Goal: Task Accomplishment & Management: Use online tool/utility

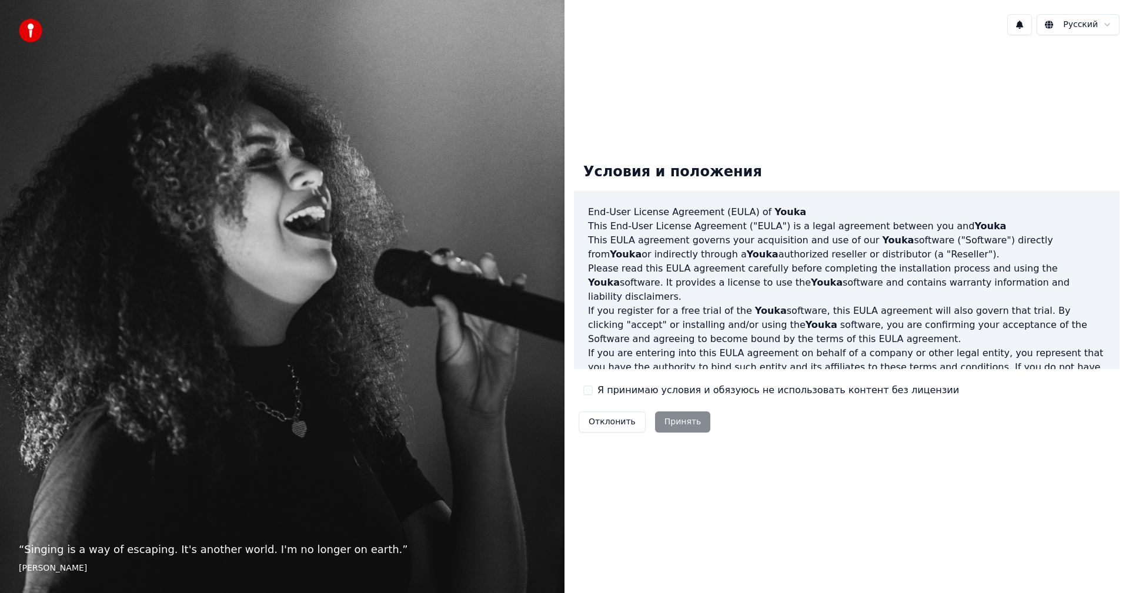
click at [663, 392] on label "Я принимаю условия и обязуюсь не использовать контент без лицензии" at bounding box center [778, 390] width 362 height 14
click at [593, 392] on button "Я принимаю условия и обязуюсь не использовать контент без лицензии" at bounding box center [587, 390] width 9 height 9
click at [680, 417] on button "Принять" at bounding box center [683, 422] width 56 height 21
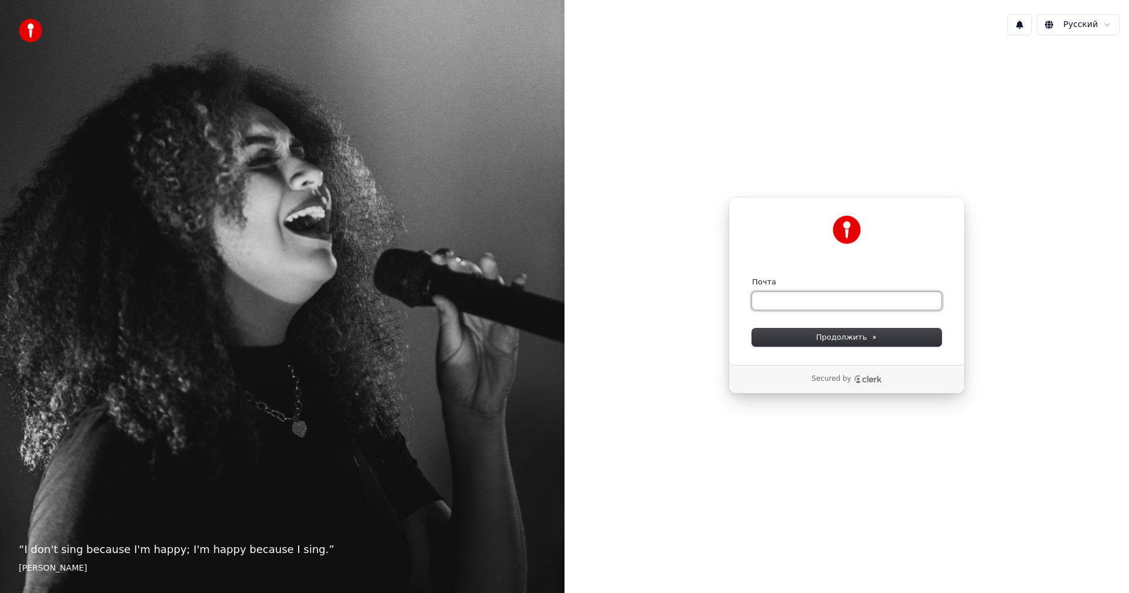
click at [807, 305] on input "Почта" at bounding box center [846, 301] width 189 height 18
click at [752, 277] on button "submit" at bounding box center [752, 277] width 0 height 0
type input "**********"
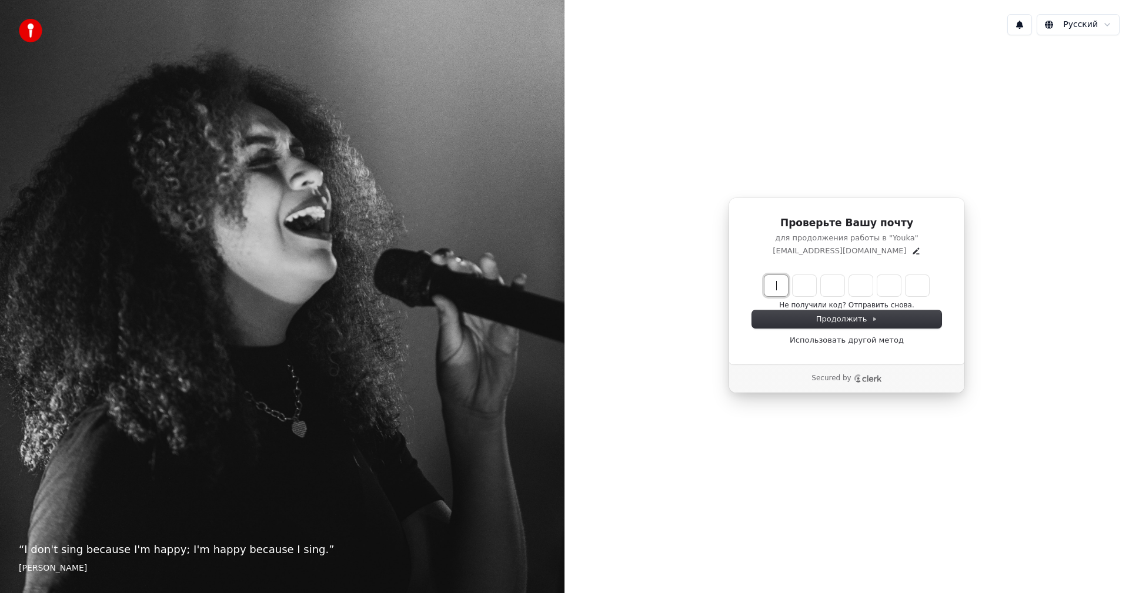
click at [782, 290] on input "Enter verification code" at bounding box center [858, 285] width 188 height 21
paste input "******"
type input "******"
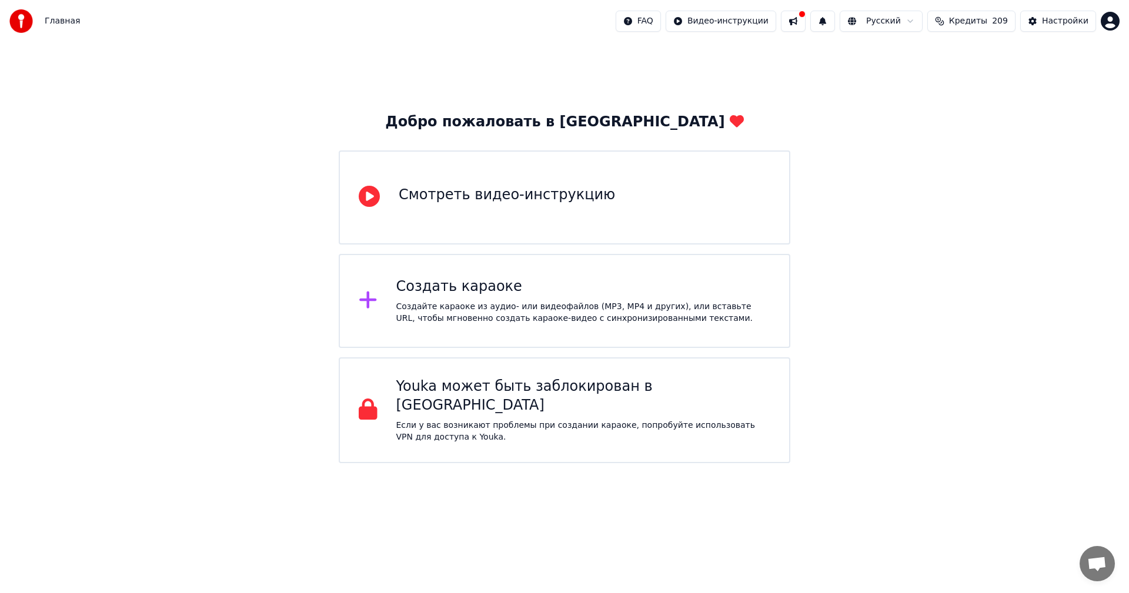
click at [805, 26] on button at bounding box center [793, 21] width 25 height 21
click at [1083, 121] on div "Добро пожаловать в Youka Смотреть видео-инструкцию Создать караоке Создайте кар…" at bounding box center [564, 252] width 1129 height 421
click at [577, 299] on div "Создать караоке Создайте караоке из аудио- или видеофайлов (MP3, MP4 и других),…" at bounding box center [583, 300] width 374 height 47
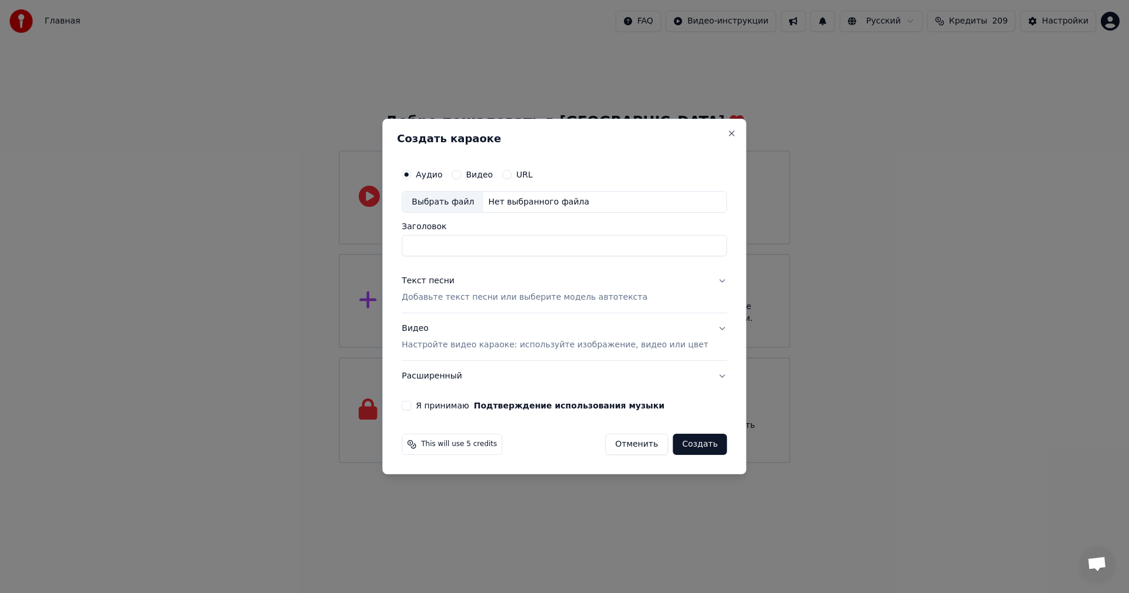
click at [524, 172] on div "URL" at bounding box center [517, 174] width 31 height 9
drag, startPoint x: 446, startPoint y: 178, endPoint x: 514, endPoint y: 173, distance: 68.9
click at [442, 178] on label "Аудио" at bounding box center [429, 174] width 26 height 8
click at [411, 178] on button "Аудио" at bounding box center [406, 174] width 9 height 9
click at [511, 173] on button "URL" at bounding box center [506, 174] width 9 height 9
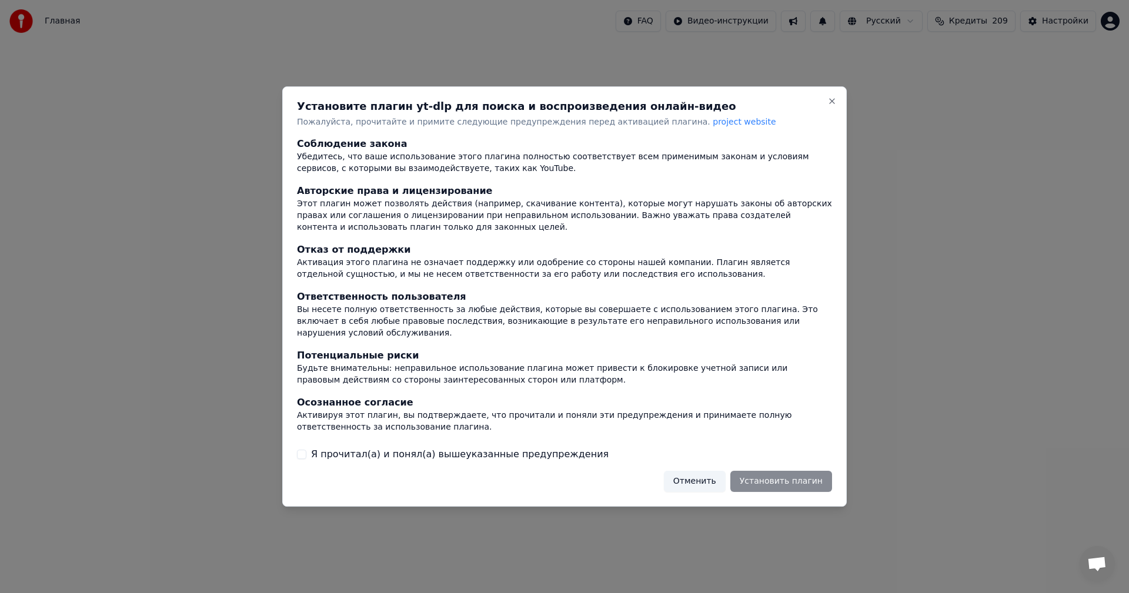
click at [821, 103] on div "Установите плагин yt-dlp для поиска и воспроизведения онлайн-видео Пожалуйста, …" at bounding box center [564, 296] width 564 height 421
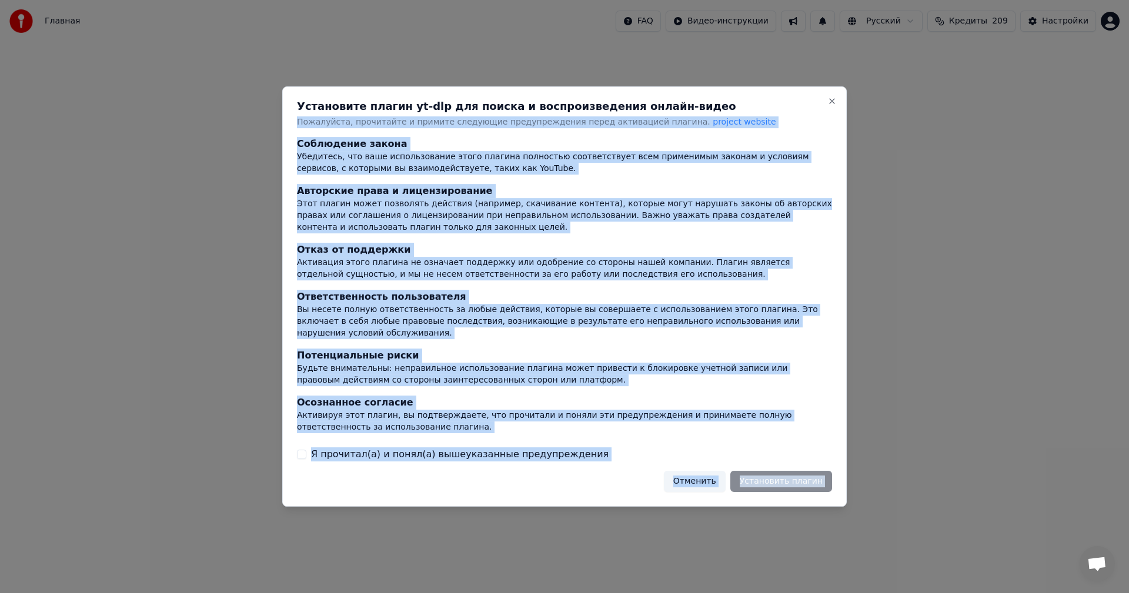
click at [835, 105] on div "Установите плагин yt-dlp для поиска и воспроизведения онлайн-видео Пожалуйста, …" at bounding box center [564, 296] width 564 height 421
click at [831, 106] on button "Close" at bounding box center [831, 100] width 9 height 9
click at [836, 106] on button "Close" at bounding box center [831, 100] width 9 height 9
click at [831, 102] on button "Close" at bounding box center [831, 100] width 9 height 9
click at [722, 474] on button "Отменить" at bounding box center [695, 481] width 62 height 21
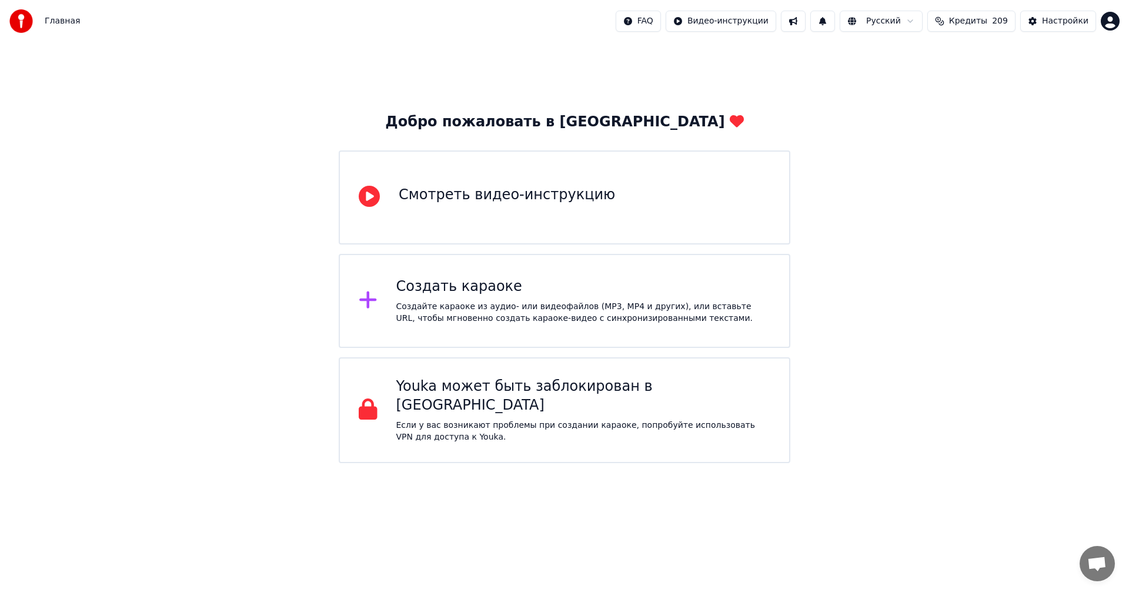
click at [601, 287] on div "Создать караоке" at bounding box center [583, 286] width 374 height 19
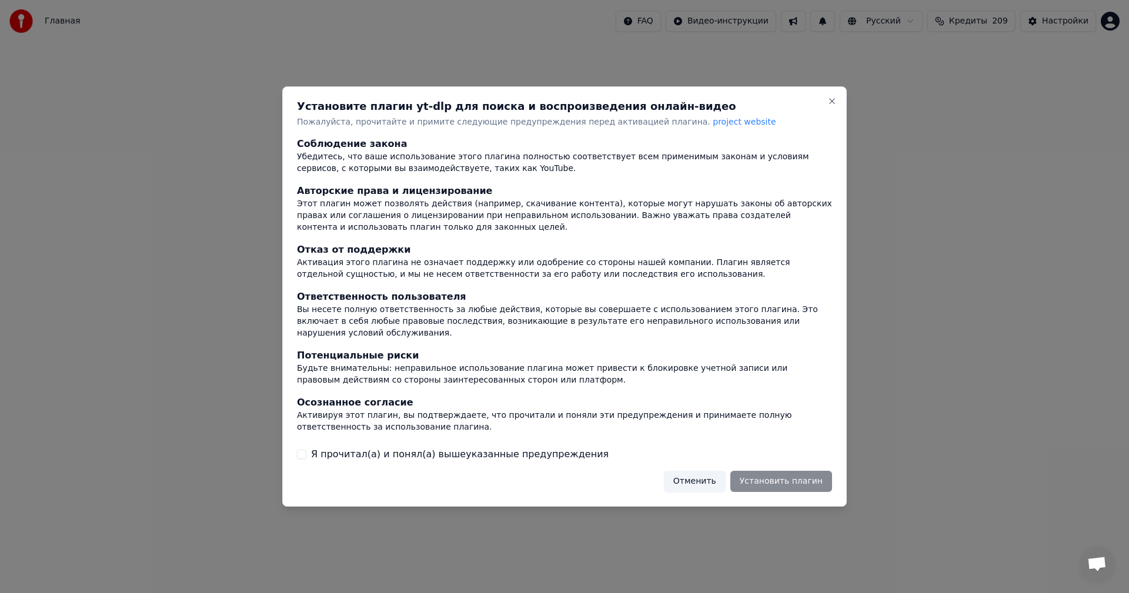
click at [304, 450] on button "Я прочитал(а) и понял(а) вышеуказанные предупреждения" at bounding box center [301, 454] width 9 height 9
click at [807, 474] on button "Установить плагин" at bounding box center [781, 481] width 102 height 21
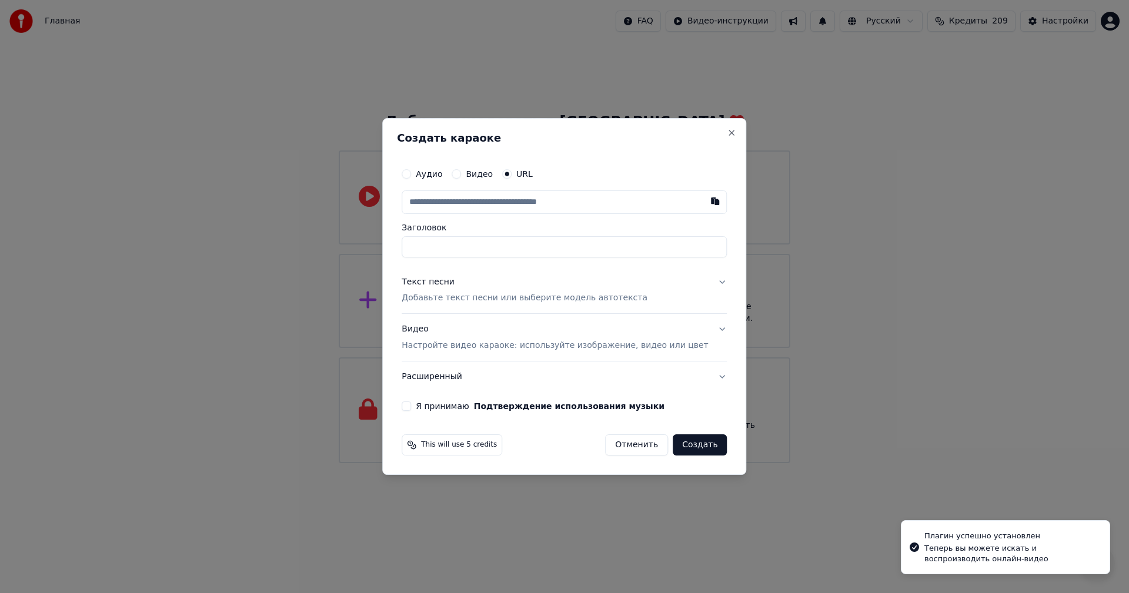
click at [577, 206] on input "text" at bounding box center [564, 202] width 325 height 24
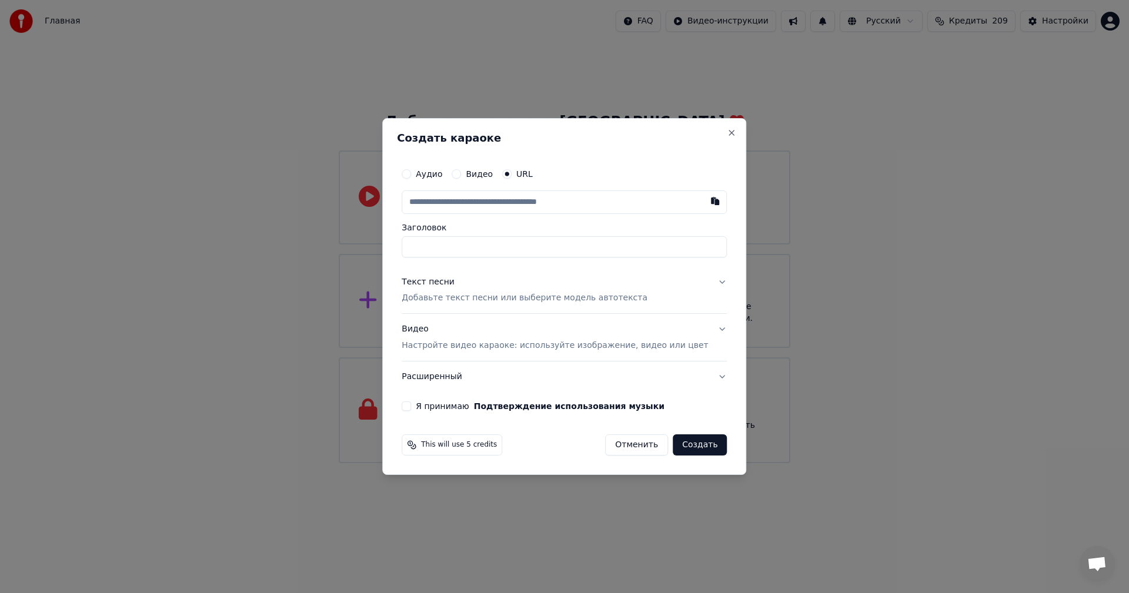
type input "*"
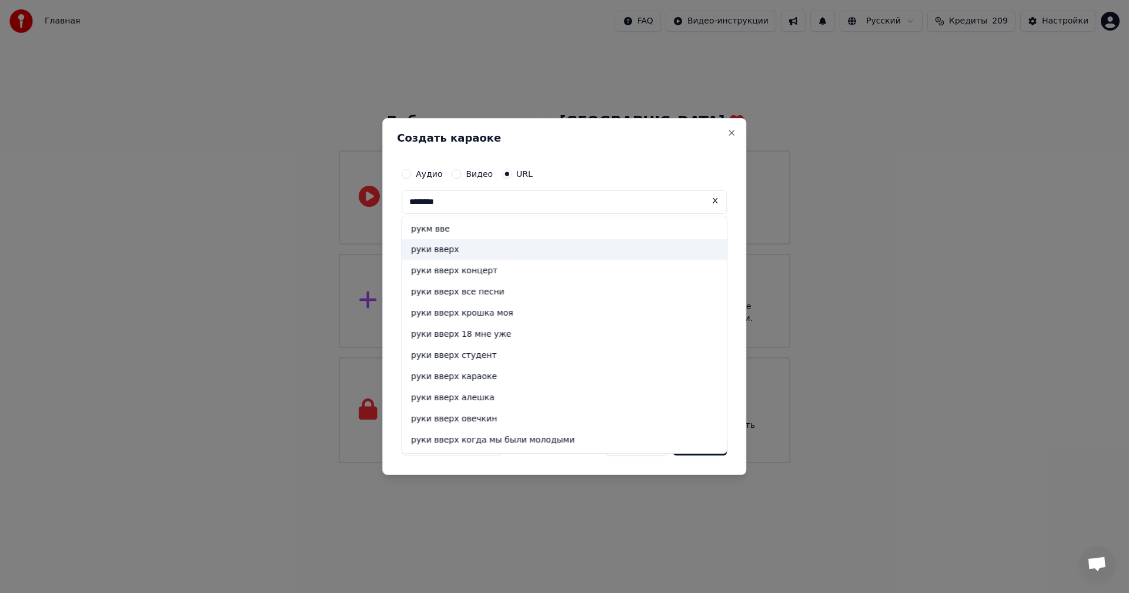
click at [548, 244] on div "руки вверх" at bounding box center [564, 250] width 325 height 21
type input "**********"
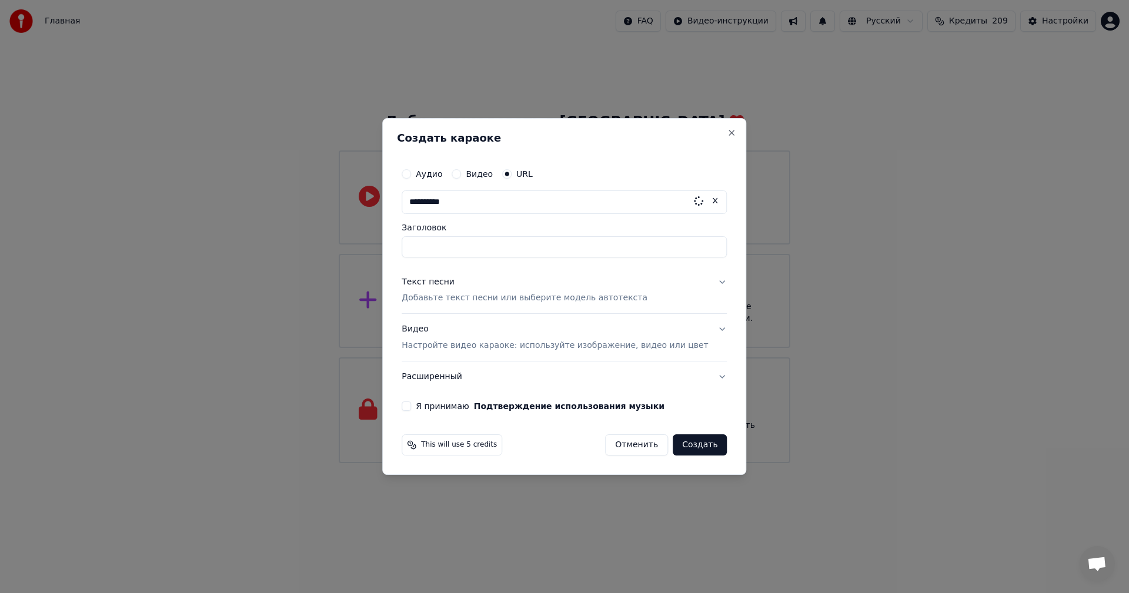
click at [528, 246] on input "Заголовок" at bounding box center [564, 246] width 325 height 21
click at [551, 199] on input "**********" at bounding box center [564, 202] width 325 height 24
click at [590, 203] on input "**********" at bounding box center [564, 202] width 325 height 24
drag, startPoint x: 590, startPoint y: 203, endPoint x: 600, endPoint y: 203, distance: 10.0
click at [590, 203] on input "**********" at bounding box center [564, 202] width 325 height 24
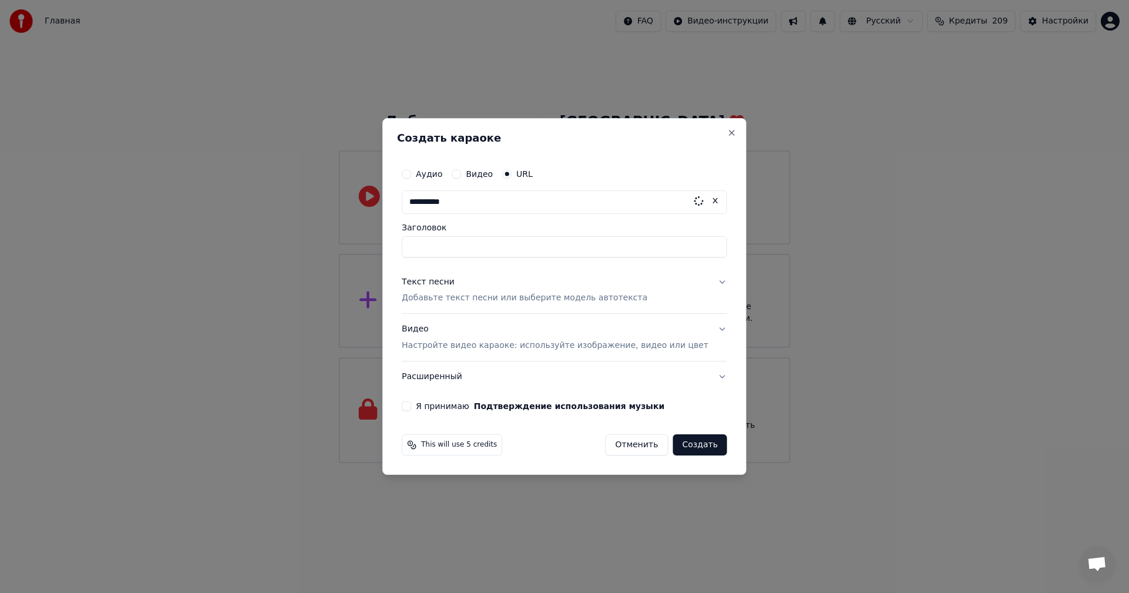
click at [704, 196] on button at bounding box center [716, 200] width 24 height 21
paste input "**********"
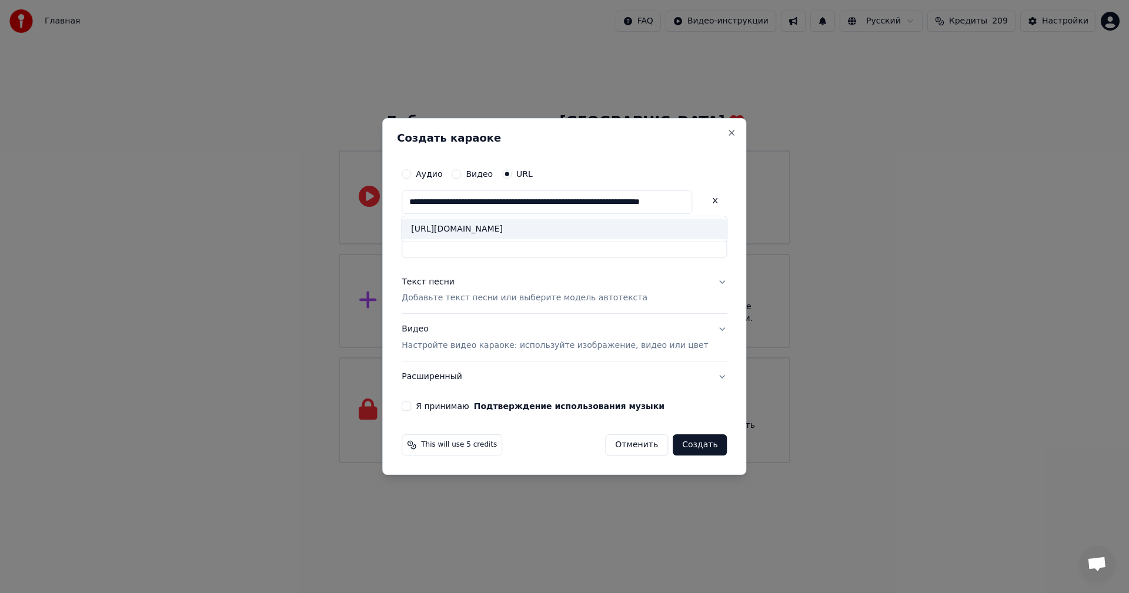
type input "**********"
click at [566, 222] on div "[URL][DOMAIN_NAME]" at bounding box center [564, 229] width 325 height 21
click at [411, 406] on button "Я принимаю Подтверждение использования музыки" at bounding box center [406, 406] width 9 height 9
type button "on"
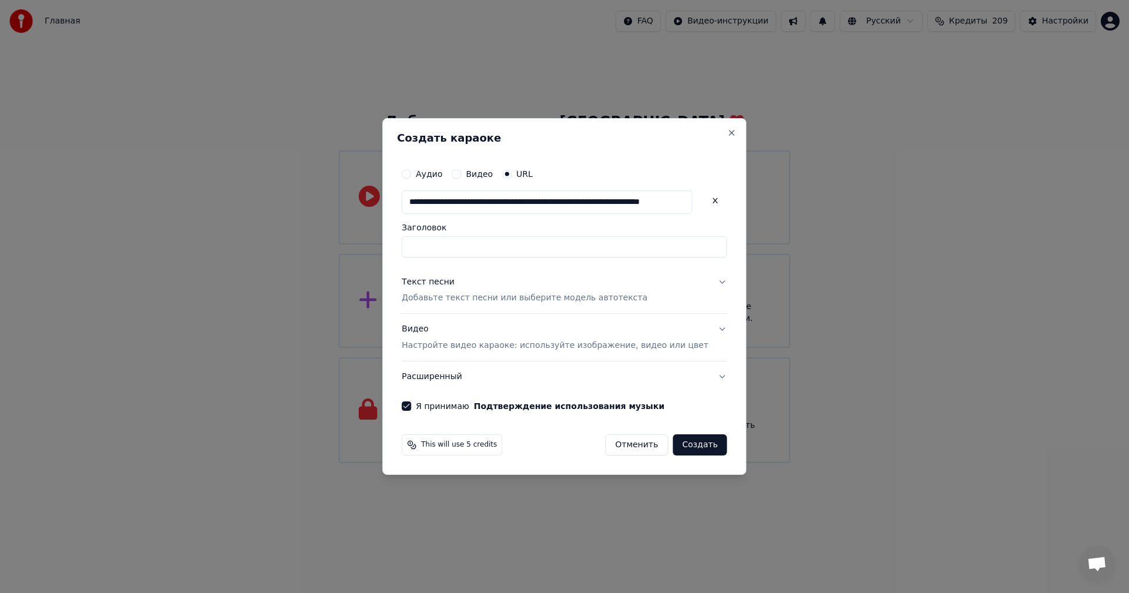
click at [431, 166] on div "Аудио Видео URL" at bounding box center [564, 174] width 325 height 24
click at [411, 172] on button "Аудио" at bounding box center [406, 173] width 9 height 9
click at [449, 205] on div "Выбрать файл" at bounding box center [442, 202] width 81 height 21
type input "**********"
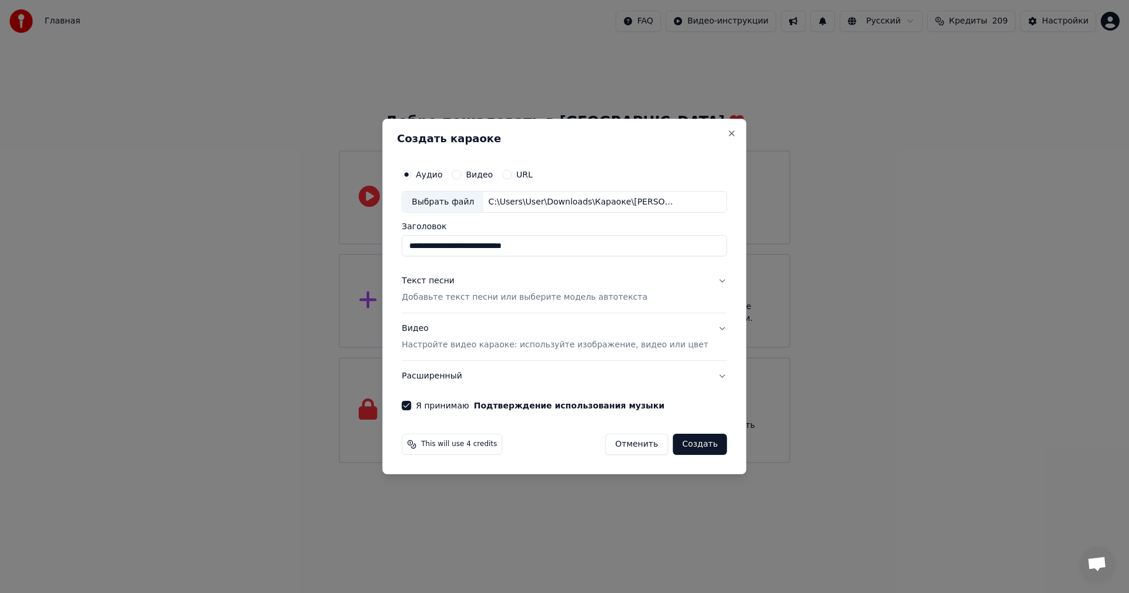
click at [480, 294] on p "Добавьте текст песни или выберите модель автотекста" at bounding box center [525, 298] width 246 height 12
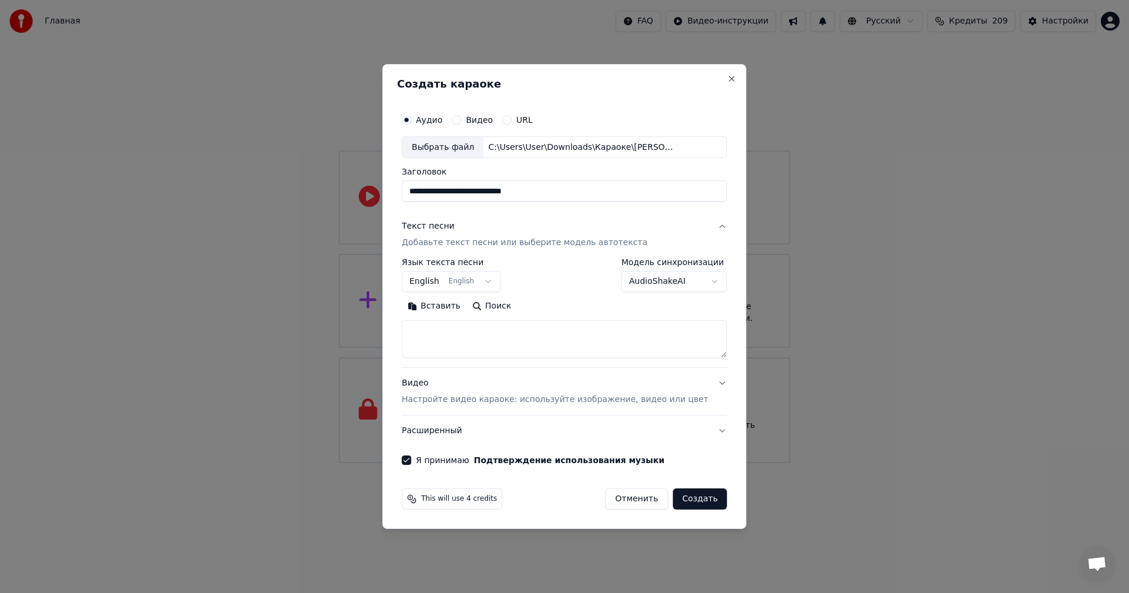
click at [491, 280] on button "English English" at bounding box center [451, 282] width 99 height 21
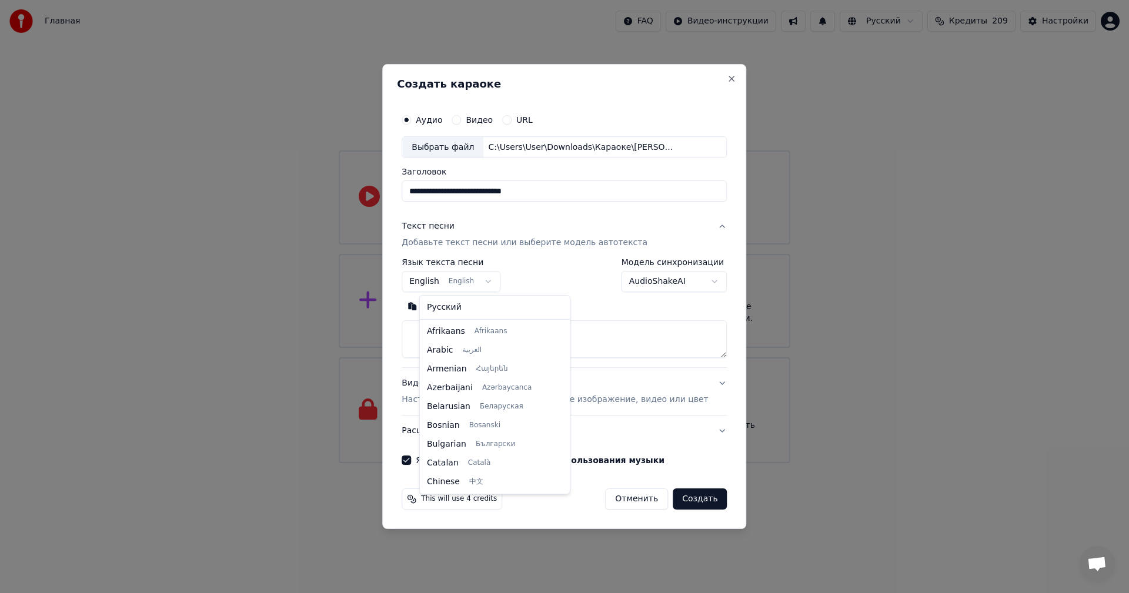
scroll to position [94, 0]
select select "**"
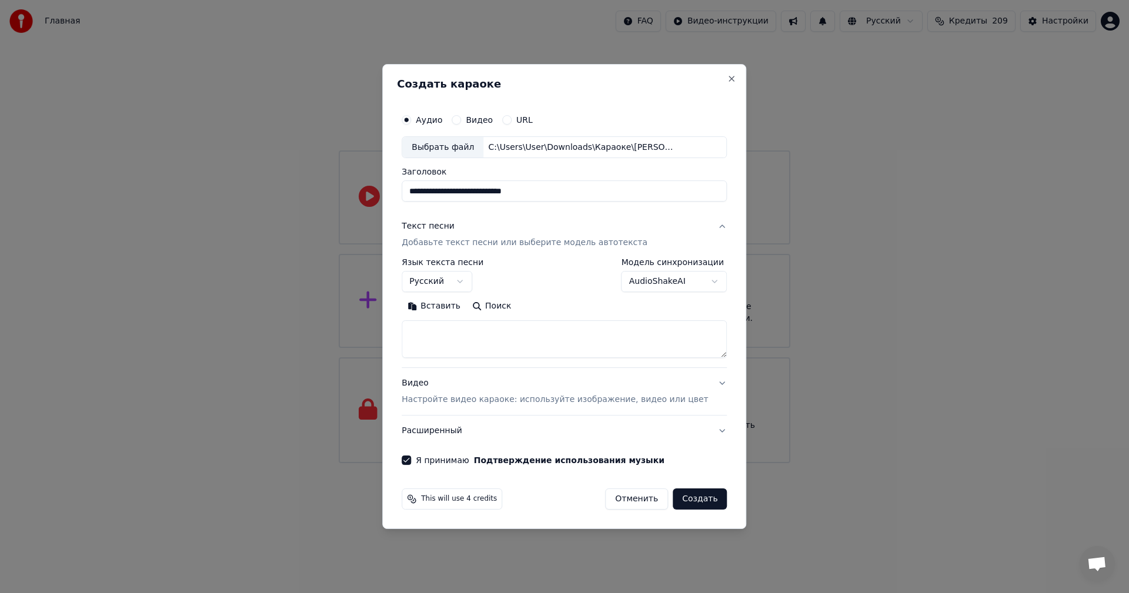
click at [498, 331] on textarea at bounding box center [564, 340] width 325 height 38
paste textarea "**********"
type textarea "**********"
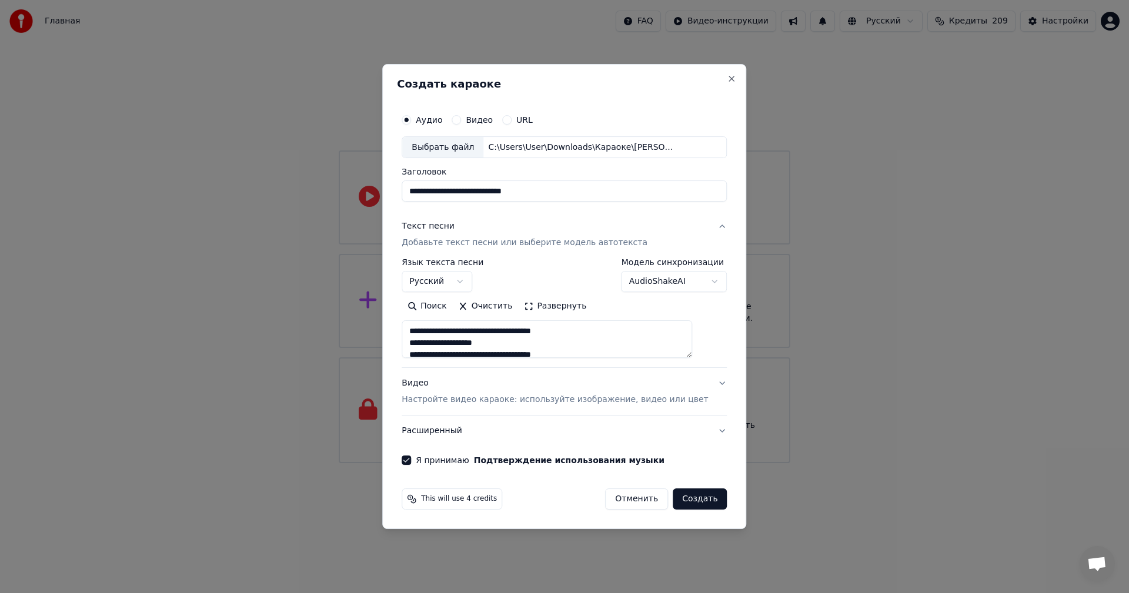
click at [685, 494] on button "Создать" at bounding box center [700, 499] width 54 height 21
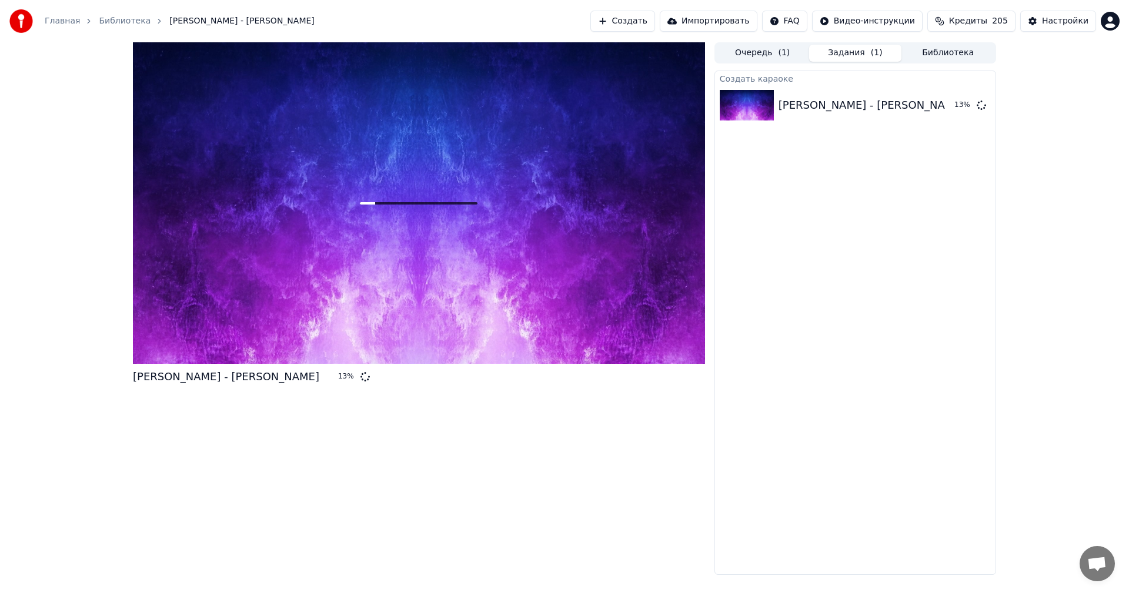
click at [755, 52] on button "Очередь ( 1 )" at bounding box center [762, 53] width 93 height 17
click at [839, 59] on button "Задания ( 1 )" at bounding box center [855, 53] width 93 height 17
click at [637, 22] on button "Создать" at bounding box center [622, 21] width 65 height 21
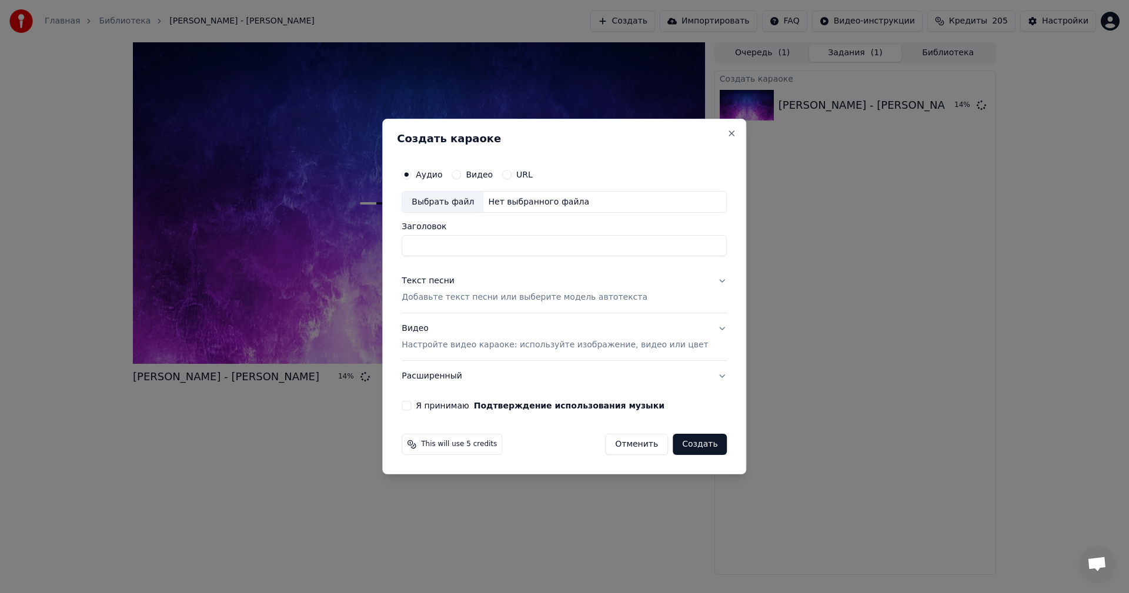
click at [517, 344] on p "Настройте видео караоке: используйте изображение, видео или цвет" at bounding box center [555, 345] width 306 height 12
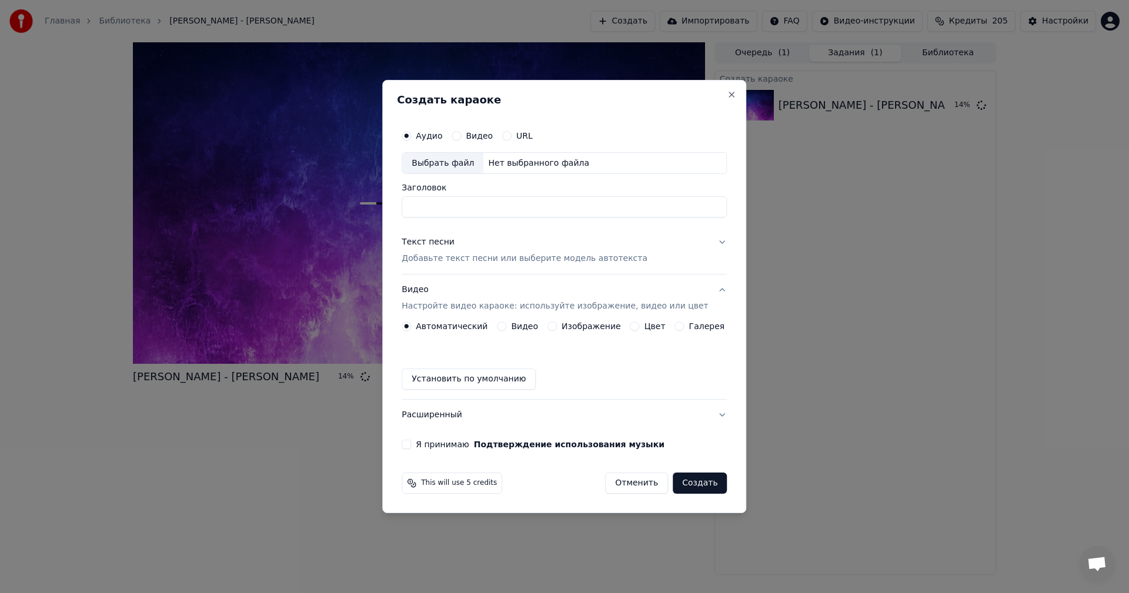
click at [505, 332] on div "Автоматический Видео Изображение Цвет Галерея Установить по умолчанию" at bounding box center [564, 356] width 325 height 68
click at [520, 324] on label "Видео" at bounding box center [524, 326] width 27 height 8
click at [506, 324] on button "Видео" at bounding box center [501, 326] width 9 height 9
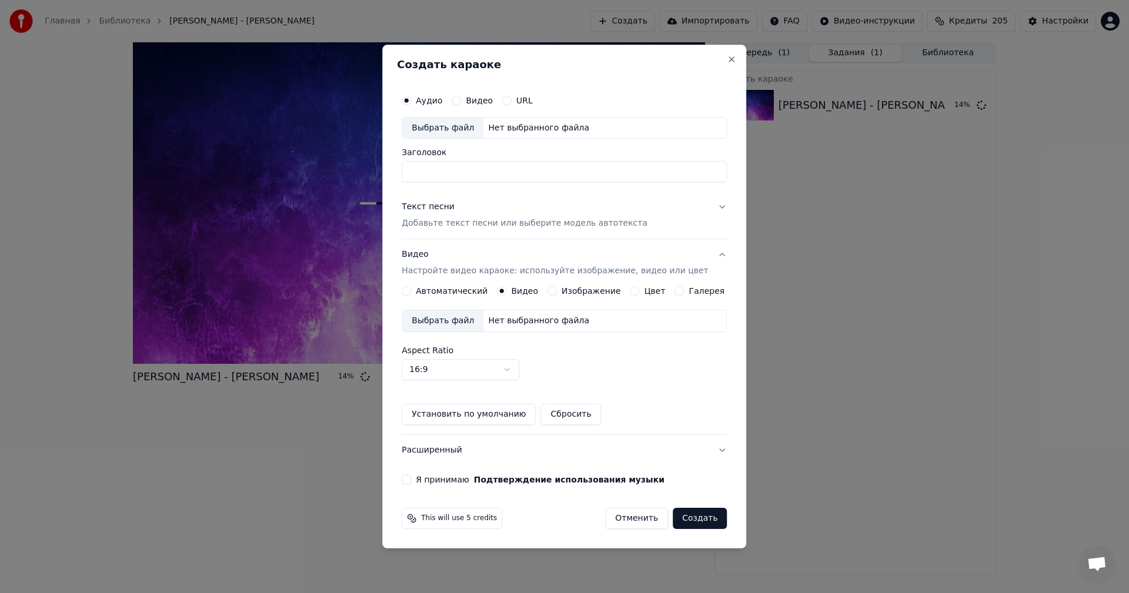
click at [508, 325] on div "Нет выбранного файла" at bounding box center [538, 321] width 111 height 12
click at [727, 56] on button "Close" at bounding box center [731, 59] width 9 height 9
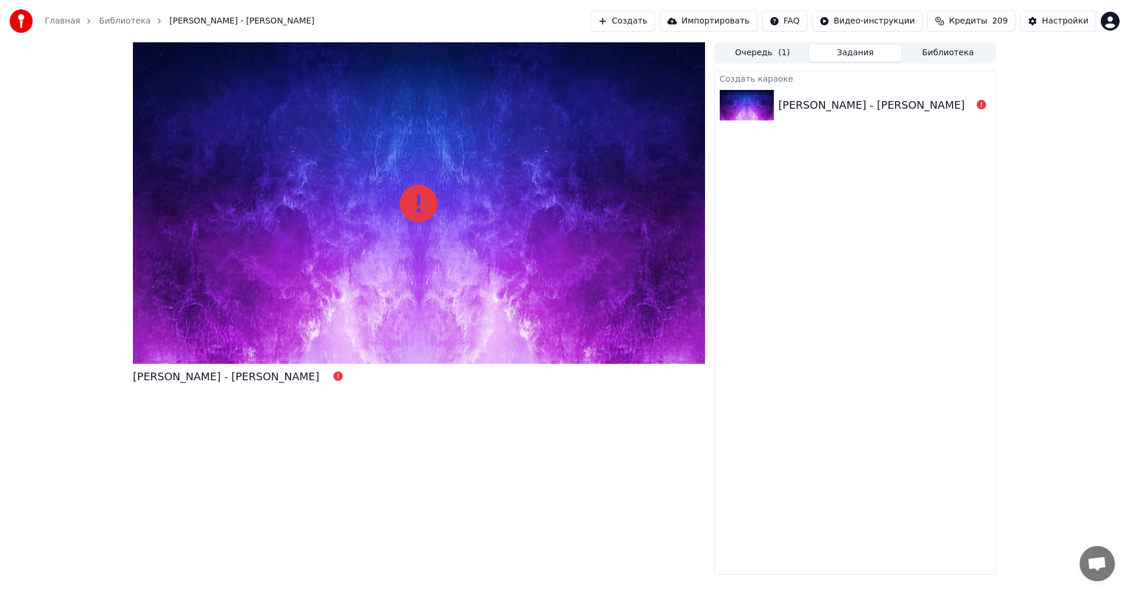
click at [756, 51] on button "Очередь ( 1 )" at bounding box center [762, 53] width 93 height 17
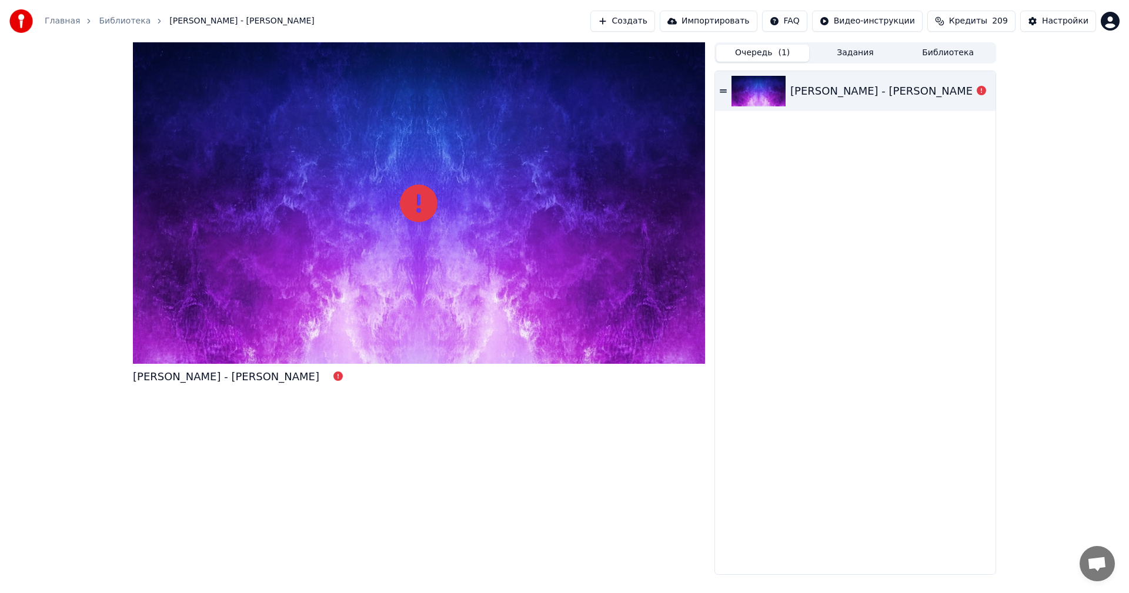
click at [817, 113] on div "[PERSON_NAME] - [PERSON_NAME]" at bounding box center [855, 322] width 280 height 503
click at [825, 103] on div "[PERSON_NAME] - [PERSON_NAME]" at bounding box center [855, 91] width 280 height 40
click at [829, 102] on div "[PERSON_NAME] - [PERSON_NAME]" at bounding box center [855, 91] width 280 height 40
